Goal: Task Accomplishment & Management: Use online tool/utility

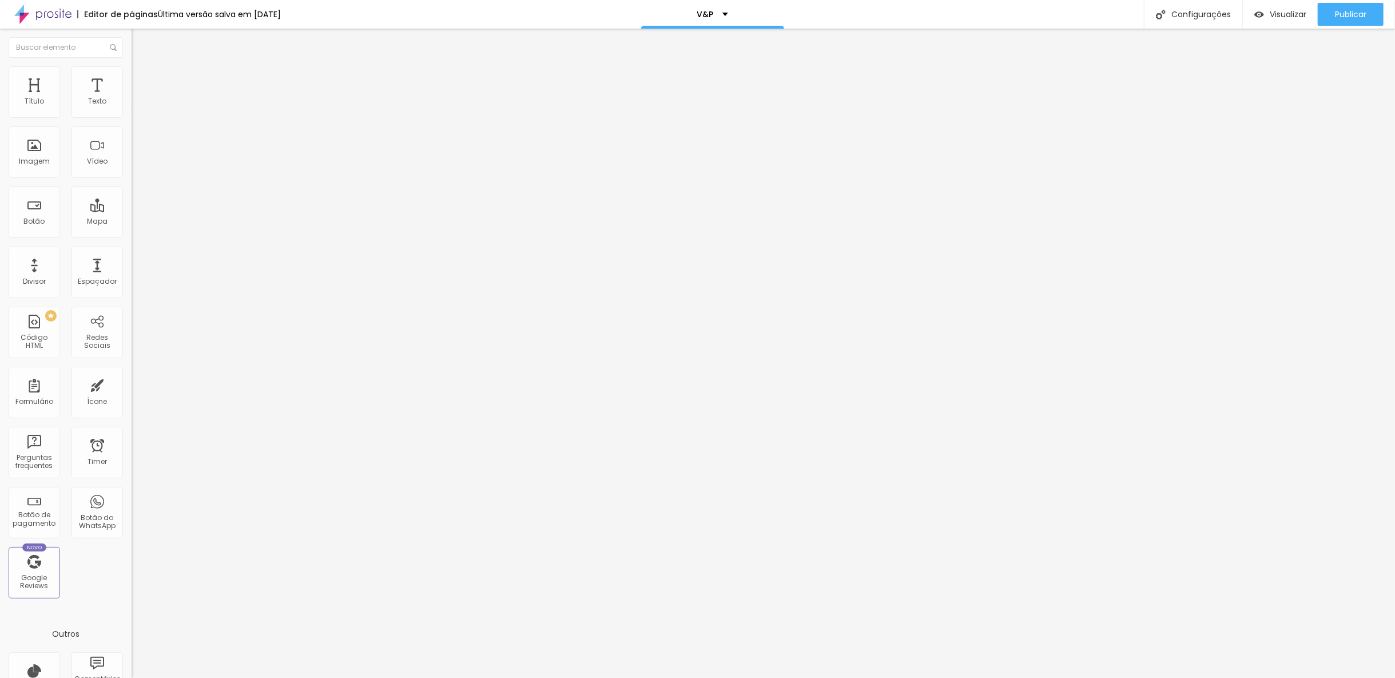
click at [132, 116] on img at bounding box center [135, 119] width 7 height 7
drag, startPoint x: 752, startPoint y: 355, endPoint x: 934, endPoint y: 379, distance: 183.5
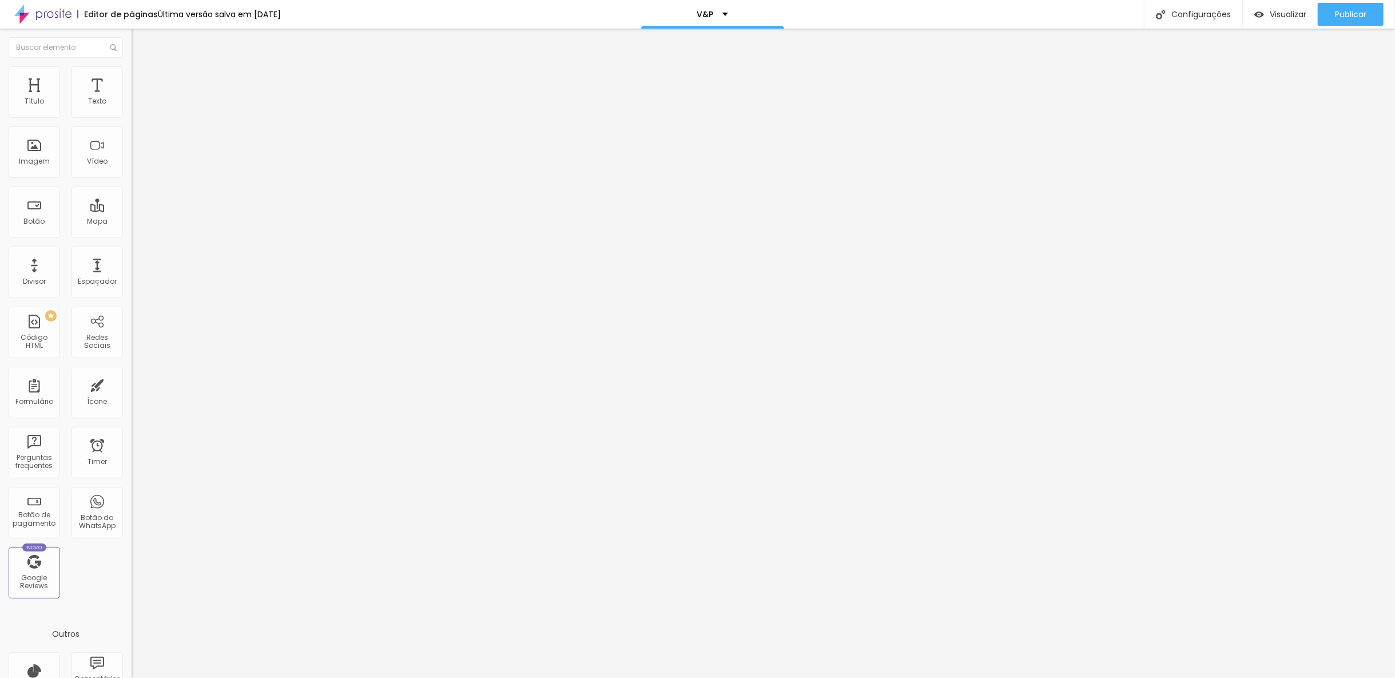
type input "O book é realizado, nas quinta-feira com duração de 1h."
click at [132, 115] on span at bounding box center [135, 120] width 7 height 10
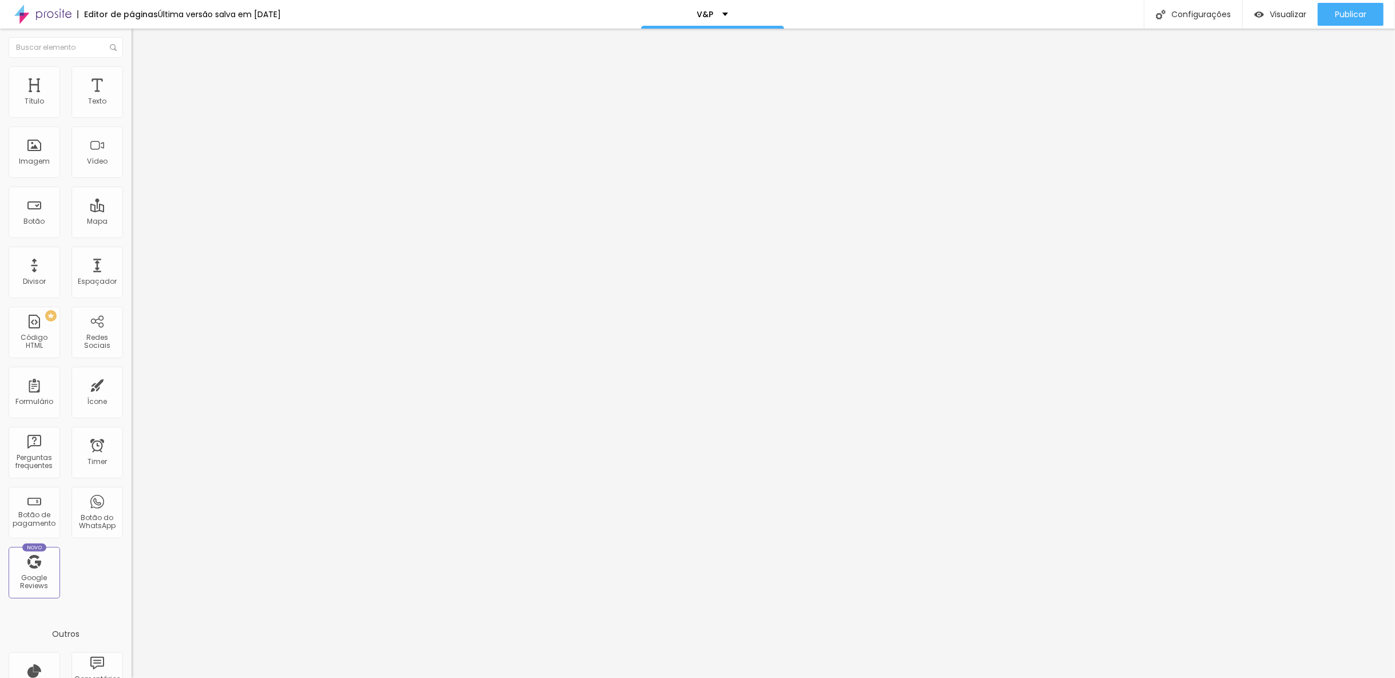
scroll to position [381, 0]
drag, startPoint x: 774, startPoint y: 290, endPoint x: 621, endPoint y: 300, distance: 153.6
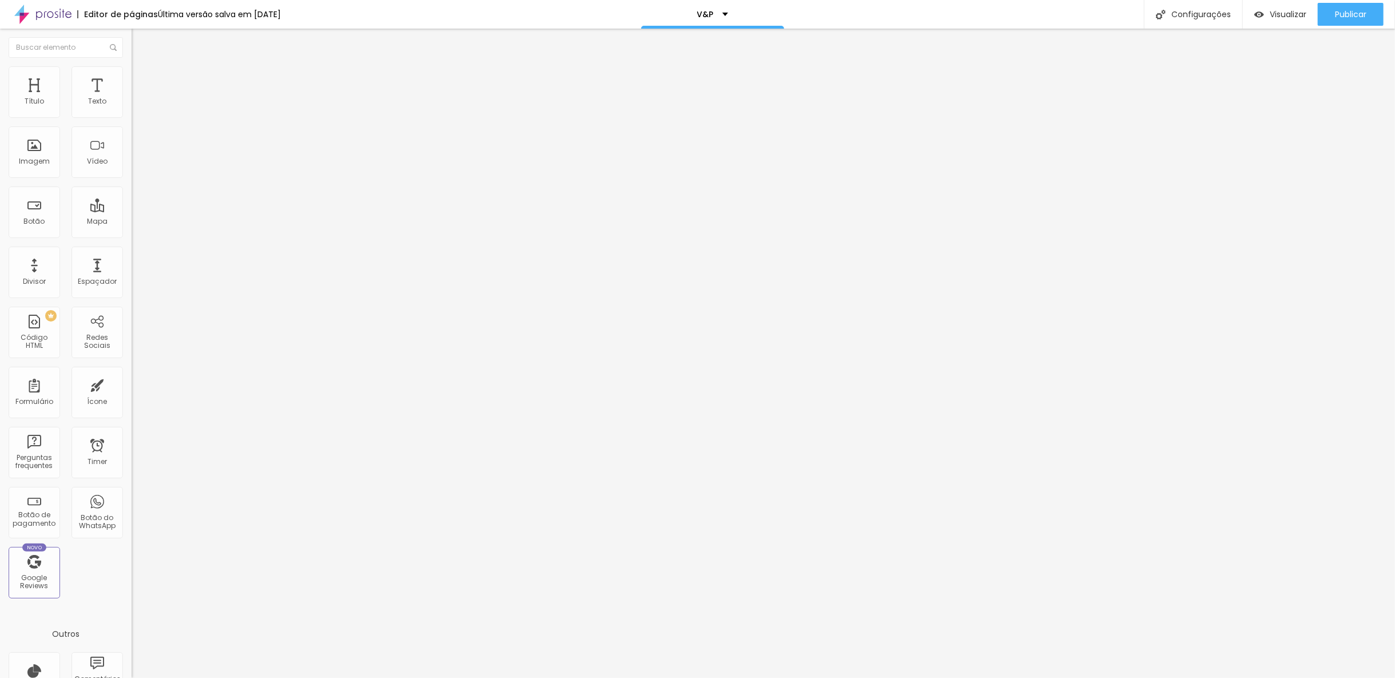
drag, startPoint x: 609, startPoint y: 294, endPoint x: 751, endPoint y: 303, distance: 142.1
drag, startPoint x: 658, startPoint y: 353, endPoint x: 587, endPoint y: 365, distance: 71.8
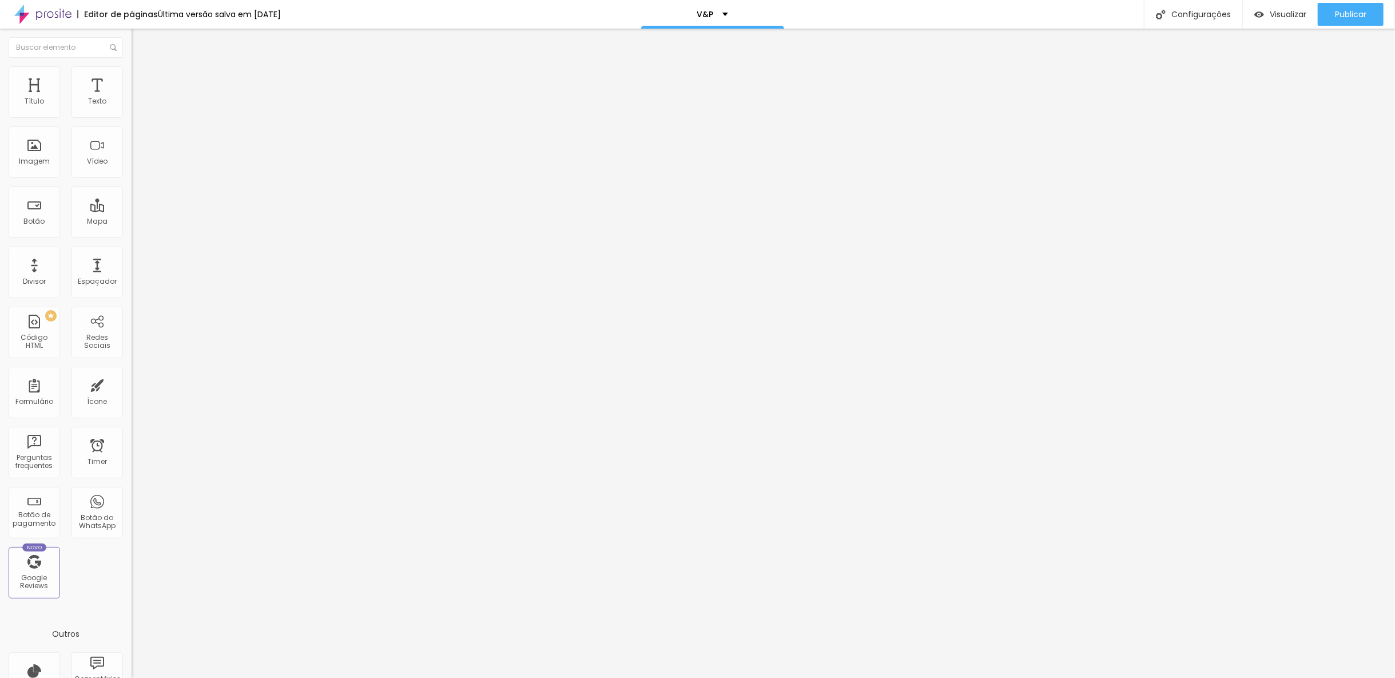
drag, startPoint x: 602, startPoint y: 277, endPoint x: 1073, endPoint y: 295, distance: 471.1
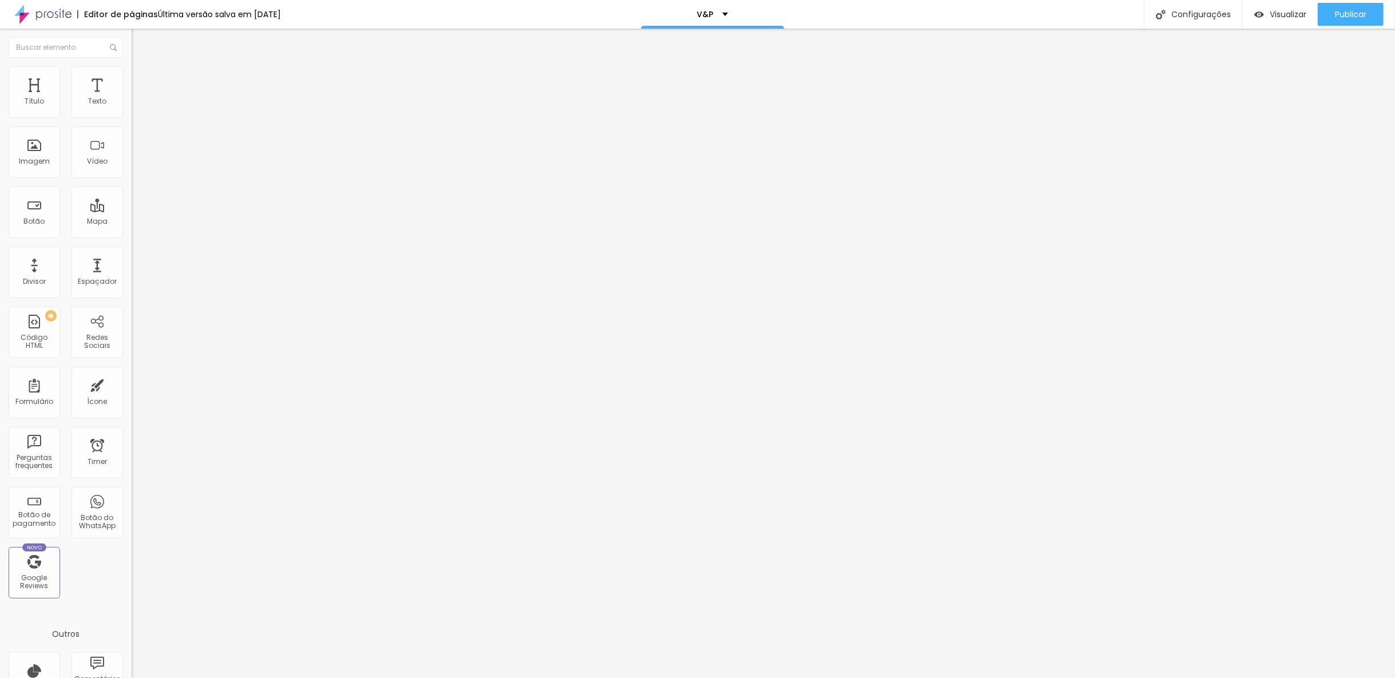
drag, startPoint x: 653, startPoint y: 273, endPoint x: 668, endPoint y: 281, distance: 16.9
drag, startPoint x: 653, startPoint y: 276, endPoint x: 682, endPoint y: 277, distance: 29.8
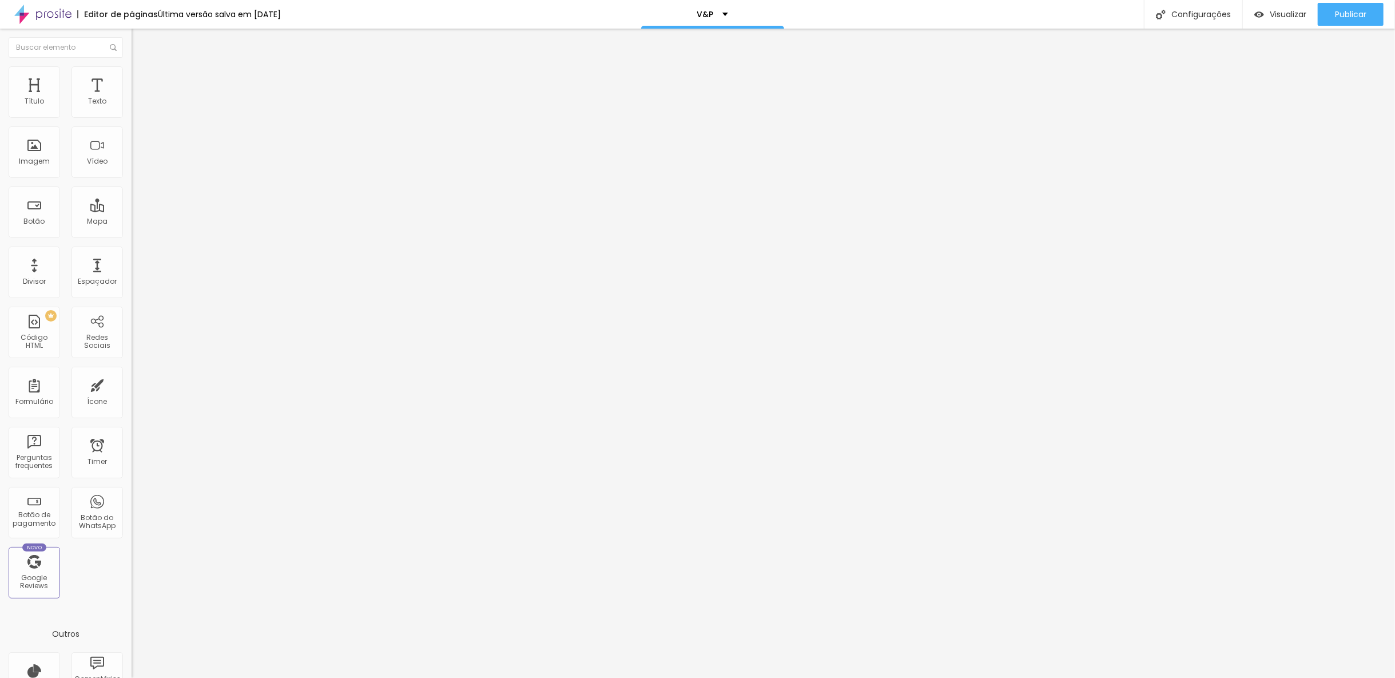
drag, startPoint x: 561, startPoint y: 197, endPoint x: 603, endPoint y: 201, distance: 42.5
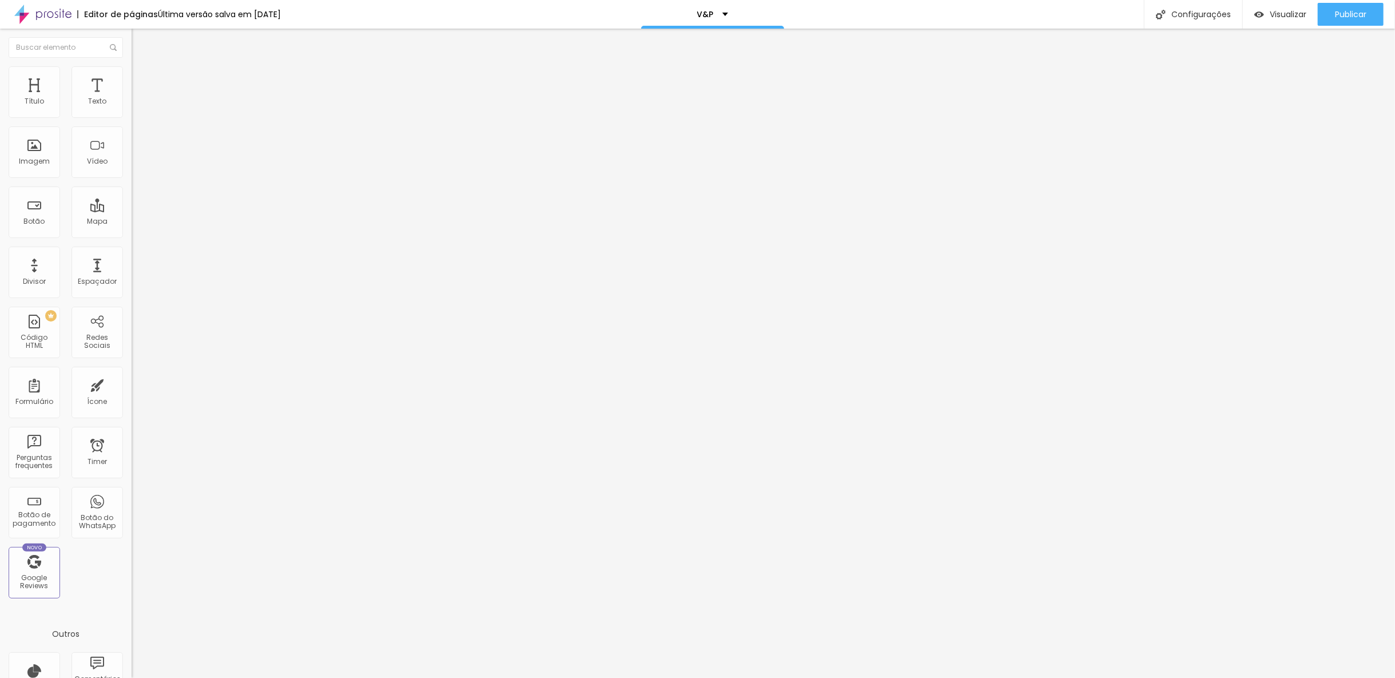
drag, startPoint x: 548, startPoint y: 261, endPoint x: 629, endPoint y: 275, distance: 82.4
type input "O book será realizado;"
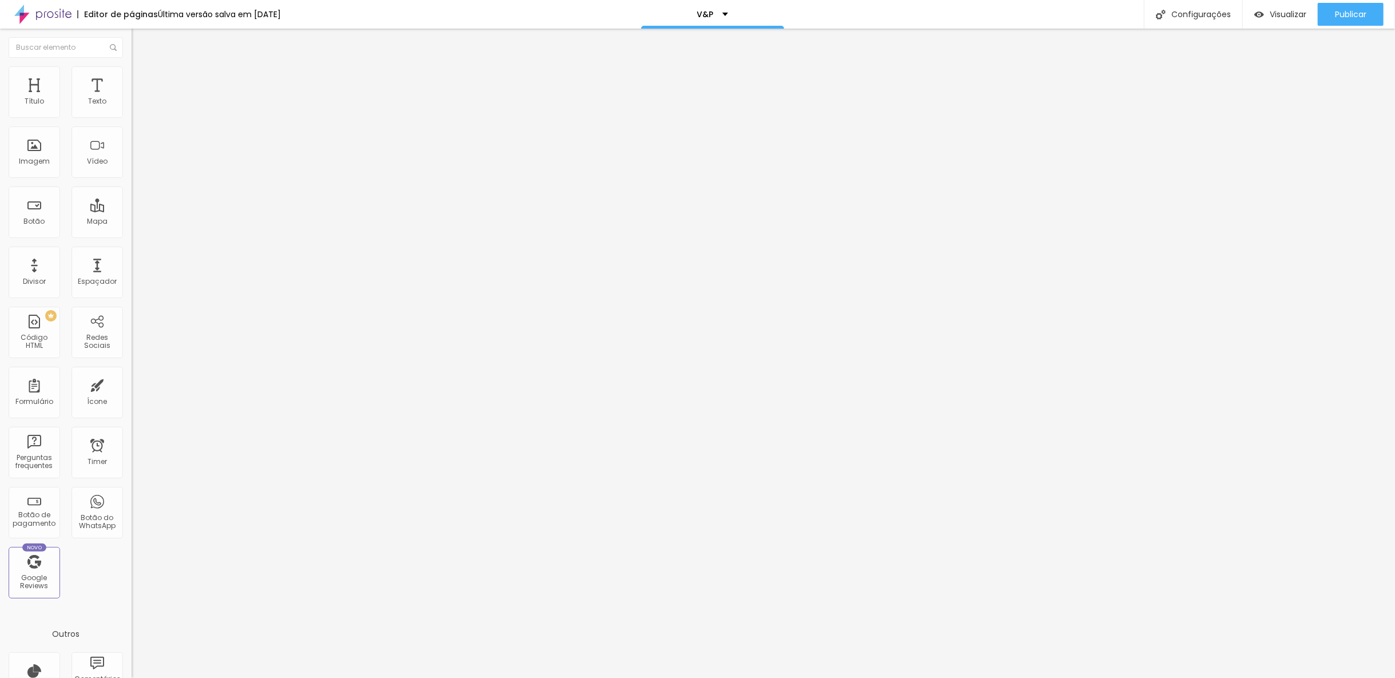
drag, startPoint x: 650, startPoint y: 317, endPoint x: 708, endPoint y: 319, distance: 57.8
drag, startPoint x: 581, startPoint y: 343, endPoint x: 667, endPoint y: 348, distance: 85.9
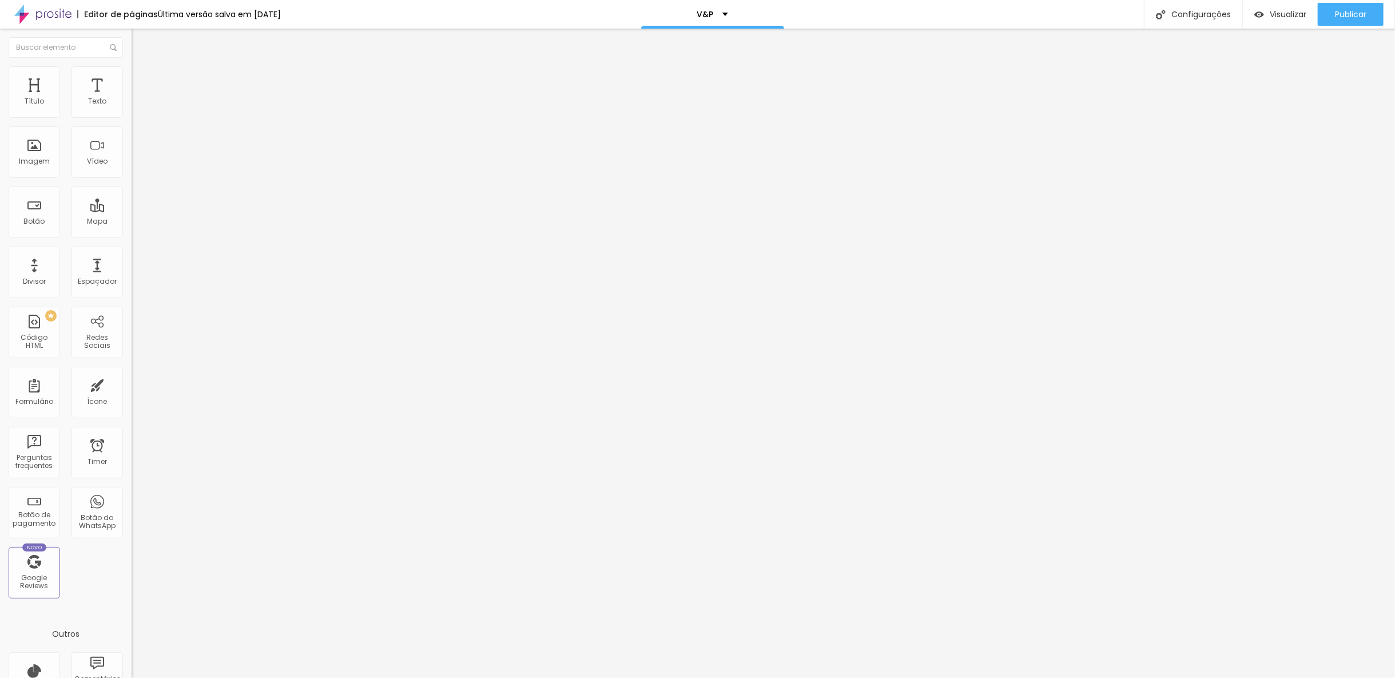
drag, startPoint x: 630, startPoint y: 341, endPoint x: 681, endPoint y: 347, distance: 51.3
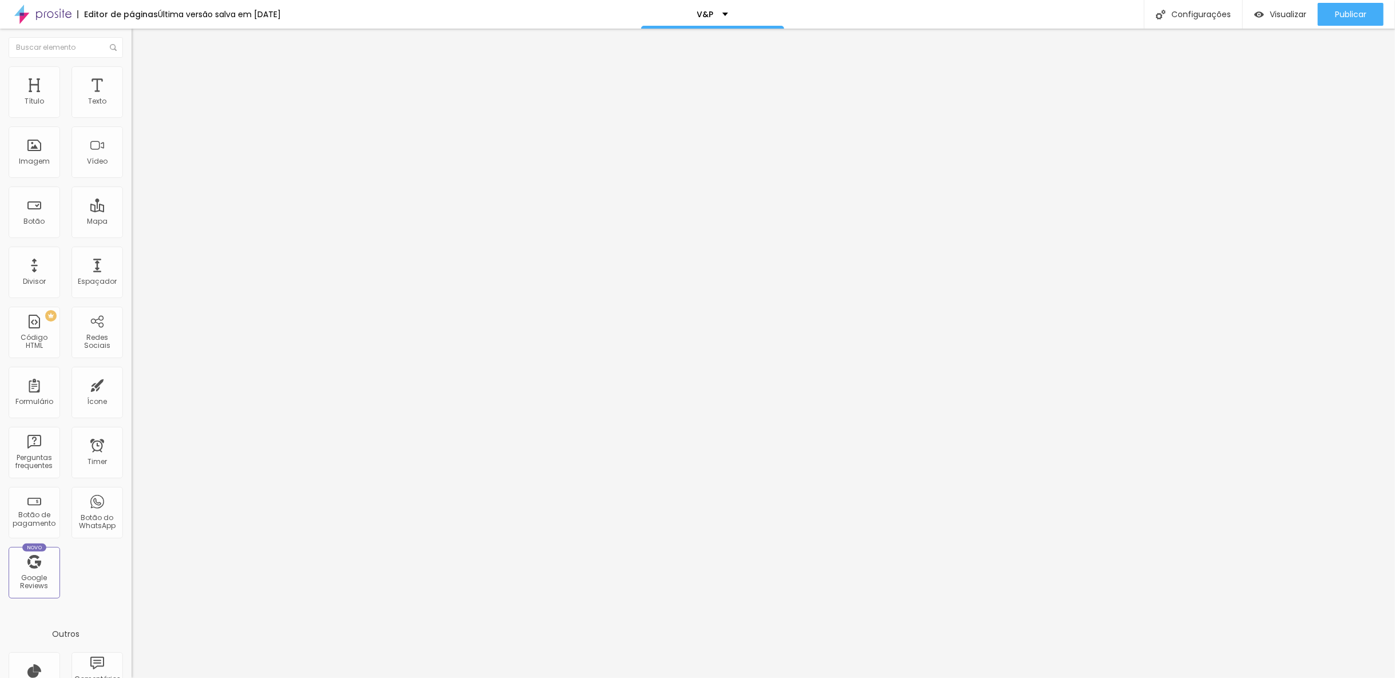
scroll to position [0, 0]
paste input ", Essa antecedência é essencial por vários motivos importantes"
type input "Sim, quero fazer o book. O cliente deverá marcar a data do book com no mínimo 1…"
click at [1342, 7] on div "Publicar" at bounding box center [1350, 14] width 31 height 23
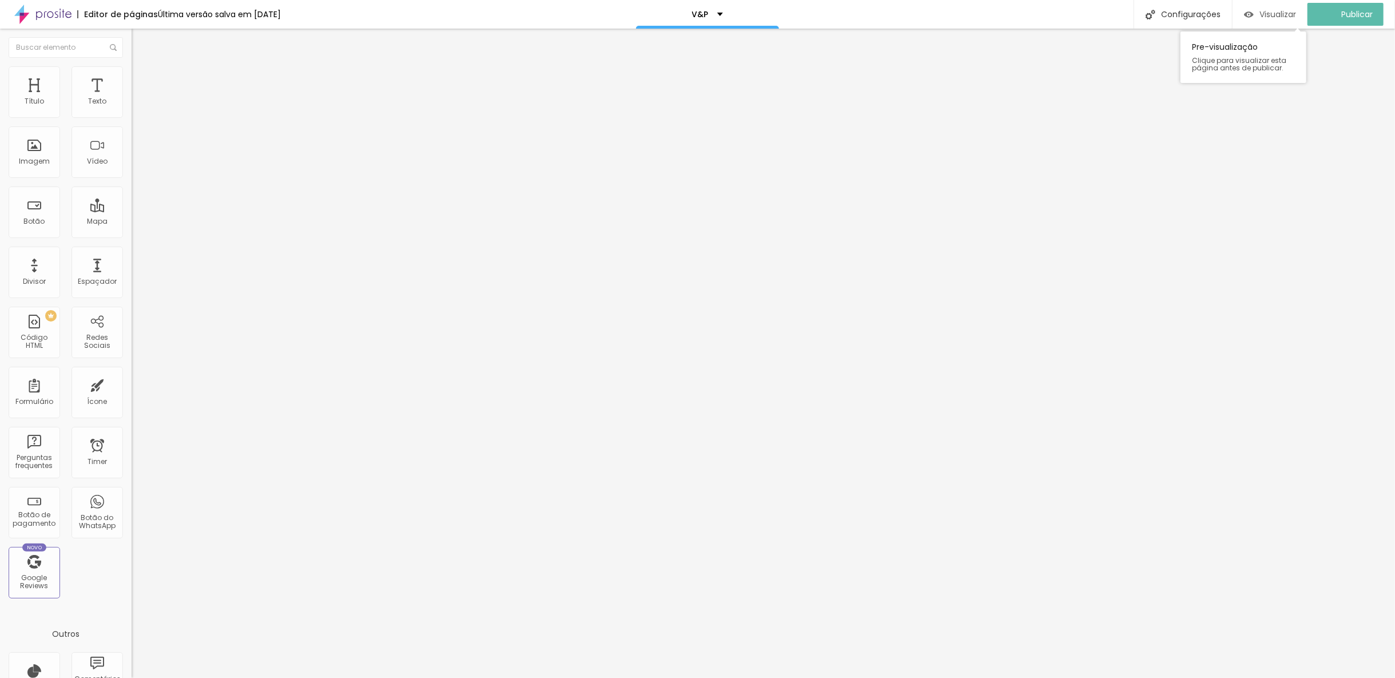
click at [1294, 17] on span "Visualizar" at bounding box center [1277, 14] width 37 height 9
click at [132, 116] on img at bounding box center [135, 119] width 7 height 7
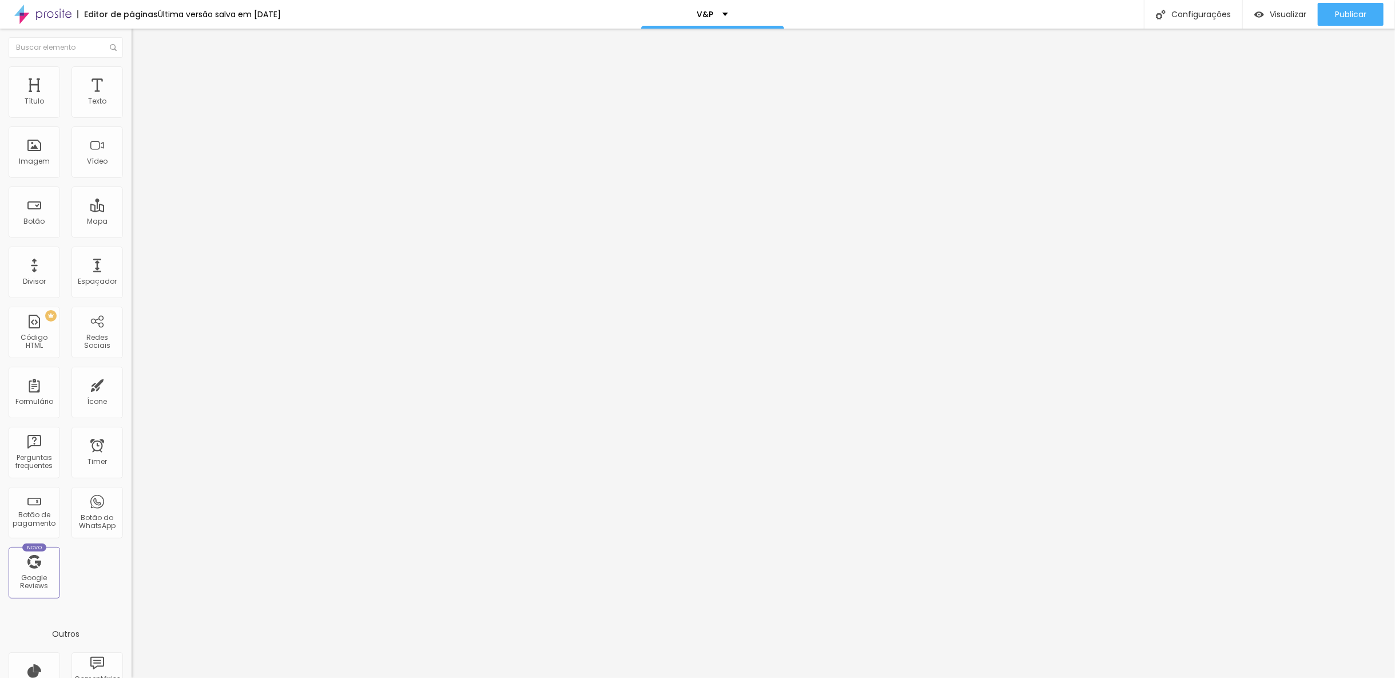
drag, startPoint x: 673, startPoint y: 468, endPoint x: 727, endPoint y: 475, distance: 54.1
type input "Sim, quero fazer o book. O cliente deverá marcar a data do book com no mínimo 1…"
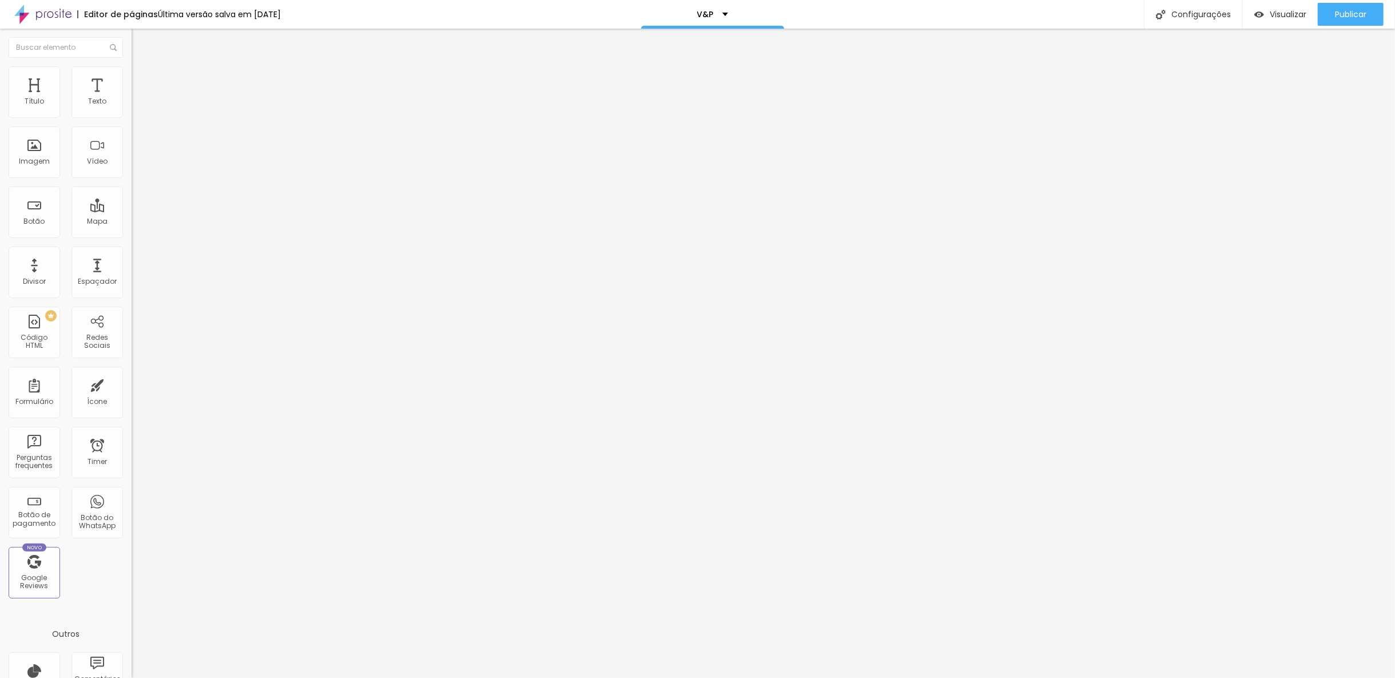
click at [1351, 19] on span "Publicar" at bounding box center [1350, 14] width 31 height 9
